Goal: Communication & Community: Ask a question

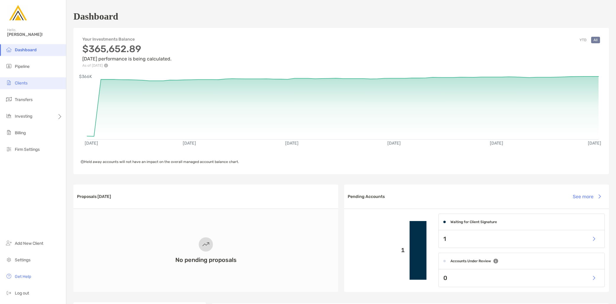
click at [22, 83] on span "Clients" at bounding box center [21, 82] width 13 height 5
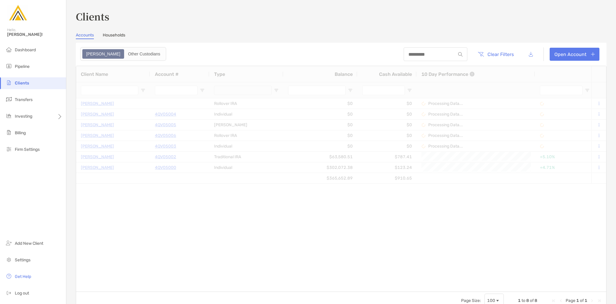
type input "*********"
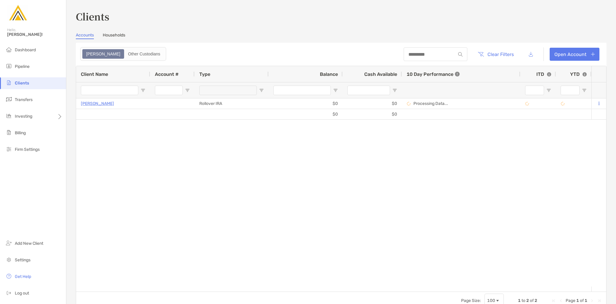
click at [121, 33] on link "Households" at bounding box center [114, 36] width 22 height 7
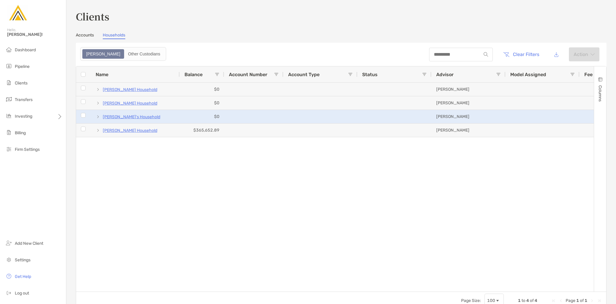
click at [127, 117] on p "[PERSON_NAME]'s Household" at bounding box center [131, 116] width 57 height 7
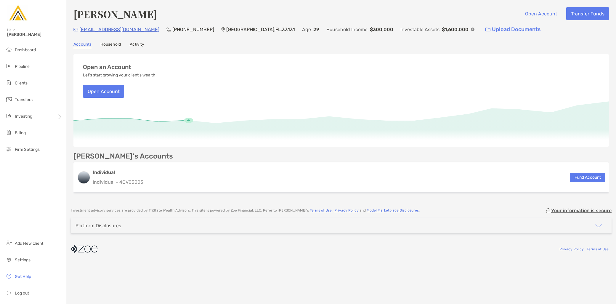
click at [118, 43] on link "Household" at bounding box center [110, 45] width 20 height 7
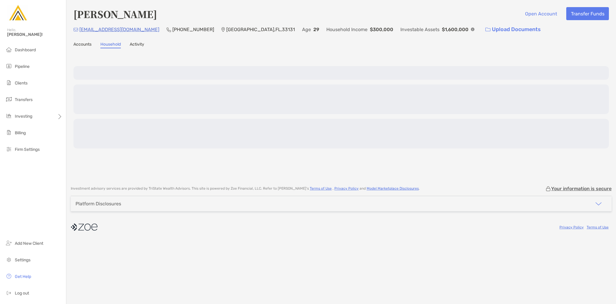
click at [135, 45] on link "Activity" at bounding box center [137, 45] width 14 height 7
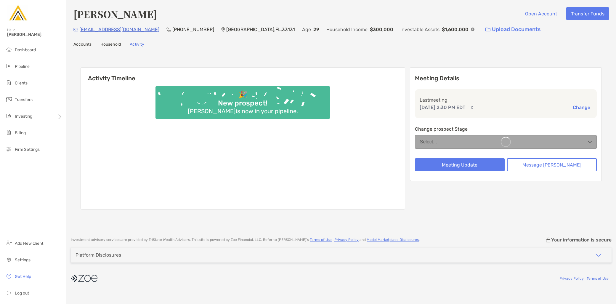
click at [114, 48] on div "[PERSON_NAME] Open Account Transfer Funds [EMAIL_ADDRESS][DOMAIN_NAME] (310) 72…" at bounding box center [340, 115] width 549 height 231
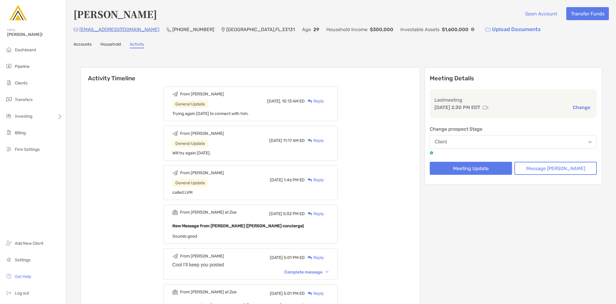
click at [76, 46] on link "Accounts" at bounding box center [82, 45] width 18 height 7
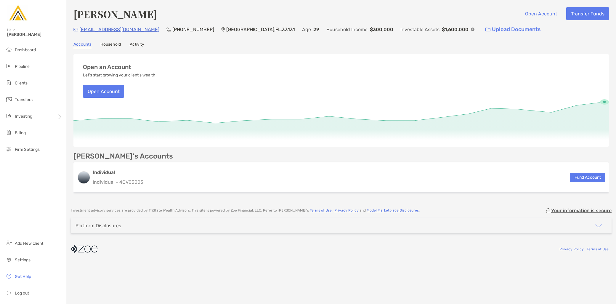
click at [143, 44] on link "Activity" at bounding box center [137, 45] width 14 height 7
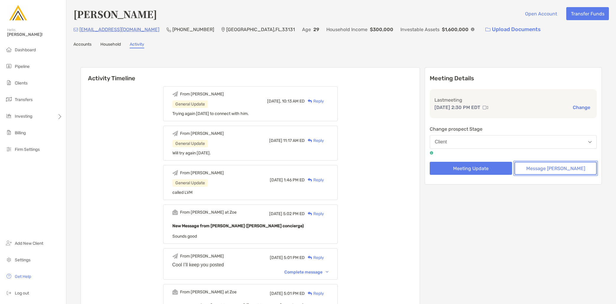
click at [547, 168] on button "Message [PERSON_NAME]" at bounding box center [555, 168] width 82 height 13
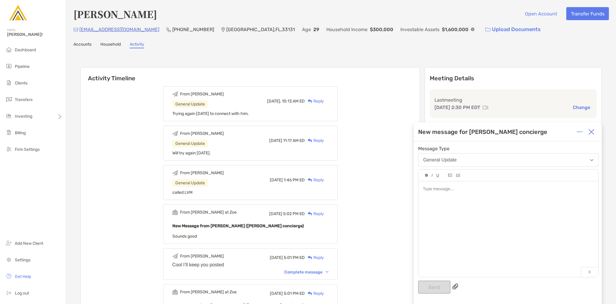
click at [467, 224] on div at bounding box center [508, 226] width 180 height 90
click at [440, 286] on button "Send" at bounding box center [434, 286] width 32 height 13
